Goal: Find specific page/section: Find specific page/section

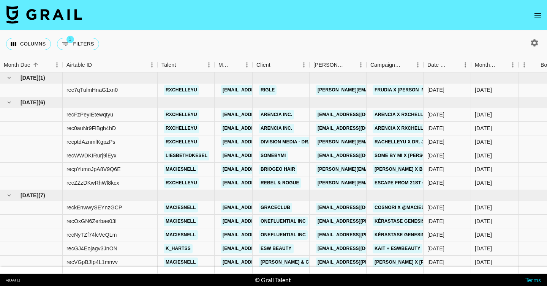
click at [536, 16] on icon "open drawer" at bounding box center [537, 15] width 9 height 9
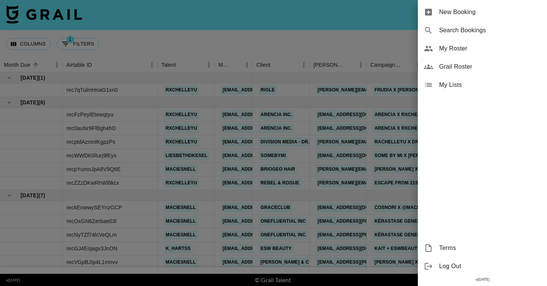
click at [445, 68] on span "Grail Roster" at bounding box center [490, 66] width 102 height 9
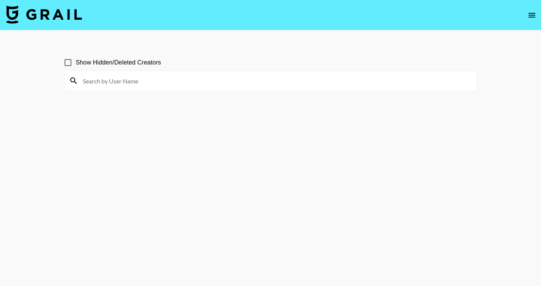
drag, startPoint x: 195, startPoint y: 94, endPoint x: 178, endPoint y: 86, distance: 19.0
click at [195, 94] on section "Show Hidden/Deleted Creators" at bounding box center [270, 162] width 413 height 226
click at [172, 81] on input at bounding box center [275, 81] width 394 height 12
paste input "andieajello"
type input "andieajello"
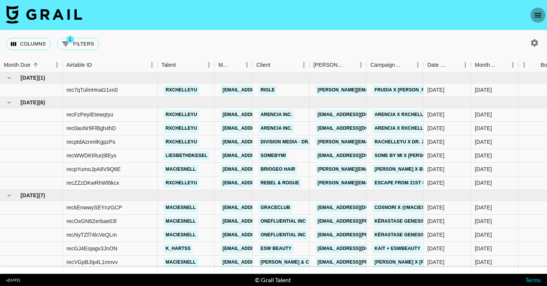
click at [537, 15] on icon "open drawer" at bounding box center [537, 15] width 7 height 5
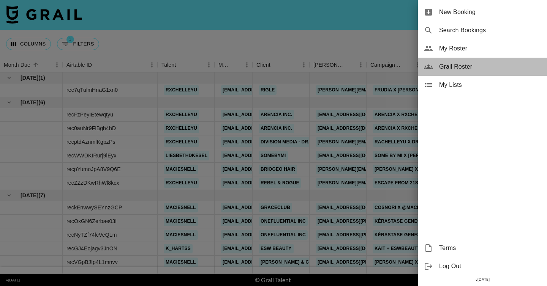
click at [452, 65] on span "Grail Roster" at bounding box center [490, 66] width 102 height 9
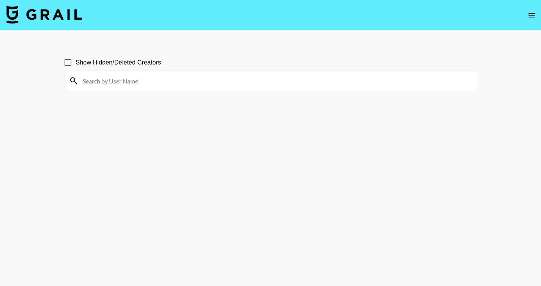
click at [100, 78] on input at bounding box center [275, 81] width 394 height 12
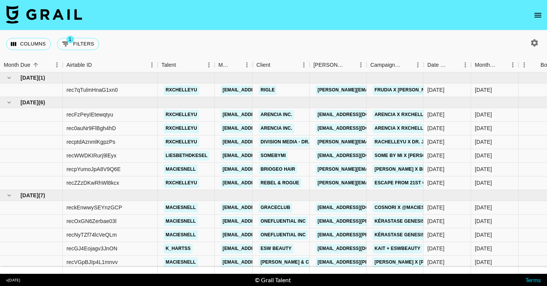
click at [530, 17] on nav at bounding box center [273, 15] width 547 height 30
click at [536, 15] on icon "open drawer" at bounding box center [537, 15] width 7 height 5
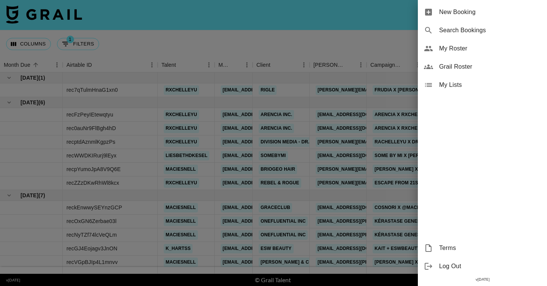
click at [477, 68] on span "Grail Roster" at bounding box center [490, 66] width 102 height 9
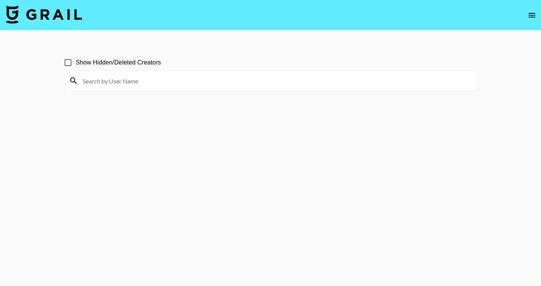
click at [110, 85] on input at bounding box center [275, 81] width 394 height 12
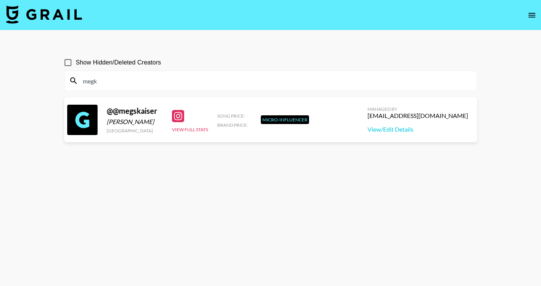
drag, startPoint x: 107, startPoint y: 81, endPoint x: 69, endPoint y: 81, distance: 38.0
click at [69, 81] on div "megk" at bounding box center [271, 81] width 412 height 20
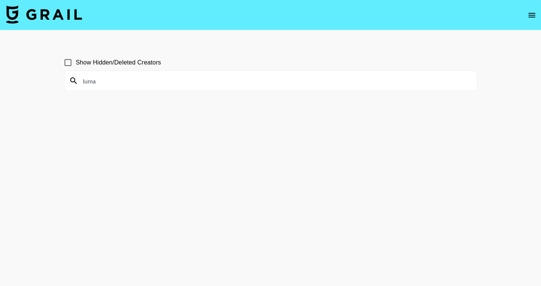
drag, startPoint x: 123, startPoint y: 86, endPoint x: 79, endPoint y: 82, distance: 44.6
click at [79, 82] on input "luma" at bounding box center [275, 81] width 394 height 12
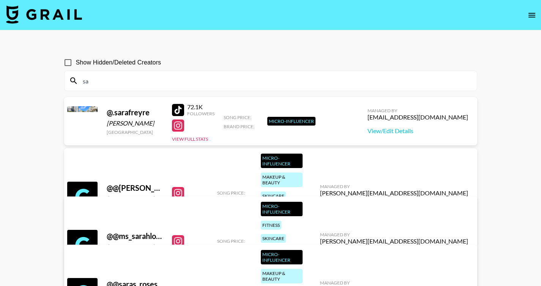
type input "s"
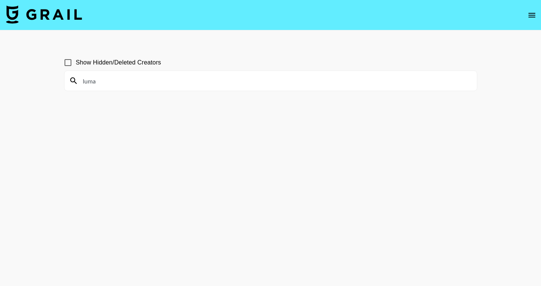
type input "luma"
